Goal: Entertainment & Leisure: Consume media (video, audio)

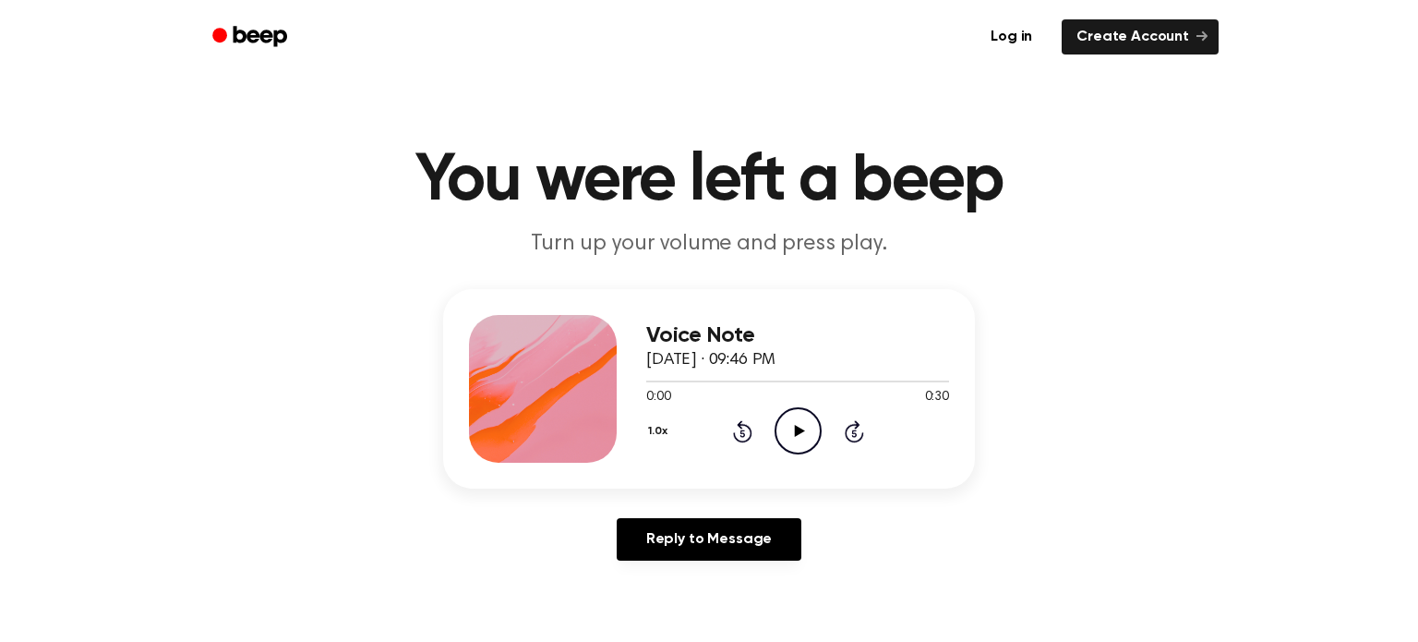
click at [809, 442] on icon "Play Audio" at bounding box center [798, 430] width 47 height 47
click at [779, 414] on icon "Play Audio" at bounding box center [798, 430] width 47 height 47
click at [802, 422] on icon "Play Audio" at bounding box center [798, 430] width 47 height 47
